Goal: Task Accomplishment & Management: Manage account settings

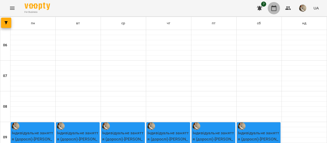
click at [274, 9] on icon "button" at bounding box center [274, 8] width 6 height 6
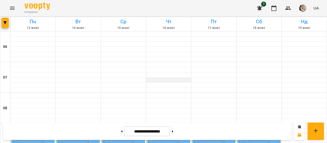
scroll to position [96, 0]
click at [43, 137] on p "[PERSON_NAME]" at bounding box center [33, 139] width 40 height 4
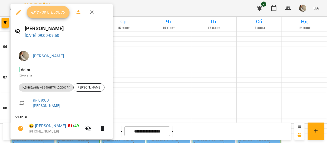
click at [64, 12] on span "Урок відбувся" at bounding box center [48, 12] width 35 height 6
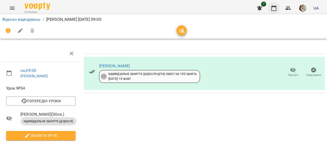
click at [277, 9] on icon "button" at bounding box center [274, 8] width 5 height 6
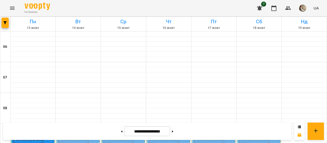
scroll to position [100, 0]
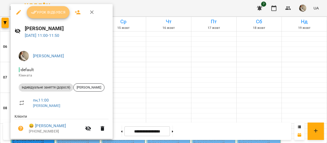
click at [42, 15] on button "Урок відбувся" at bounding box center [48, 12] width 43 height 12
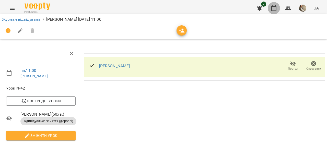
click at [276, 6] on icon "button" at bounding box center [274, 8] width 5 height 6
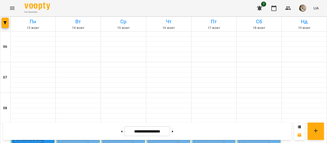
scroll to position [163, 0]
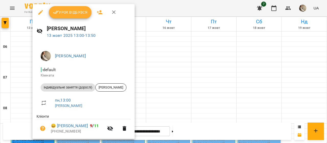
click at [38, 9] on icon "button" at bounding box center [41, 12] width 6 height 6
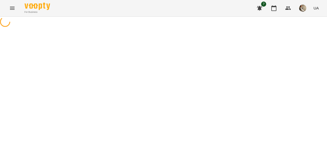
select select "**********"
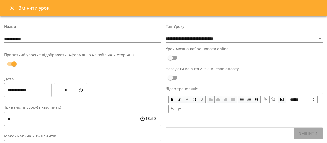
click at [25, 92] on input "**********" at bounding box center [28, 90] width 48 height 14
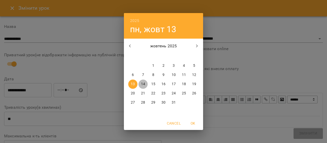
click at [143, 83] on p "14" at bounding box center [143, 84] width 4 height 5
type input "**********"
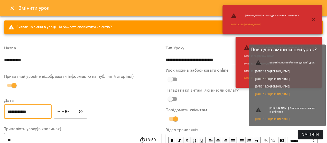
click at [314, 132] on span "Змінити" at bounding box center [311, 134] width 17 height 6
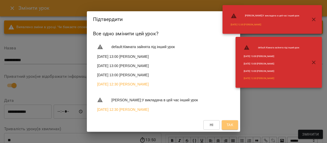
click at [229, 127] on span "Так" at bounding box center [230, 125] width 7 height 6
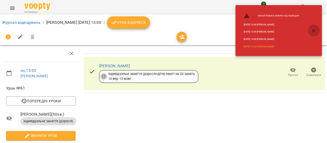
click at [313, 30] on icon "button" at bounding box center [314, 31] width 4 height 4
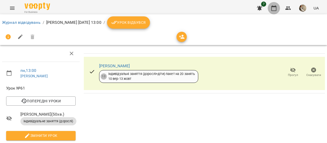
click at [273, 6] on icon "button" at bounding box center [274, 8] width 5 height 6
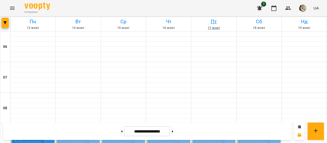
scroll to position [241, 0]
